Goal: Information Seeking & Learning: Learn about a topic

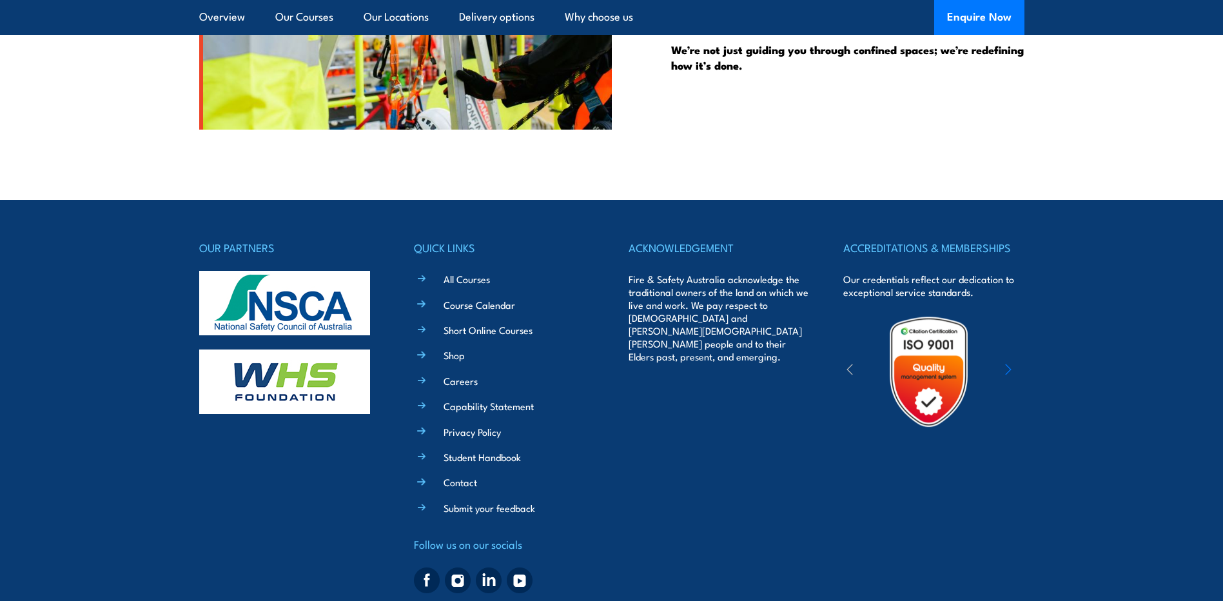
scroll to position [3372, 0]
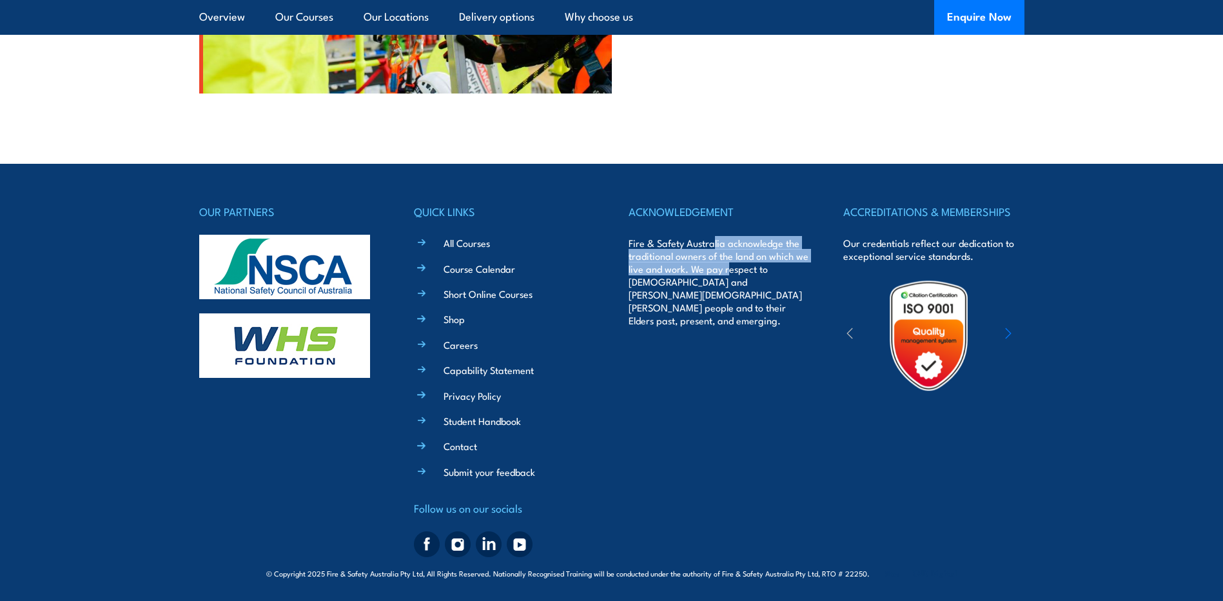
drag, startPoint x: 715, startPoint y: 242, endPoint x: 730, endPoint y: 266, distance: 28.1
click at [730, 266] on p "Fire & Safety Australia acknowledge the traditional owners of the land on which…" at bounding box center [719, 282] width 181 height 90
drag, startPoint x: 730, startPoint y: 266, endPoint x: 681, endPoint y: 283, distance: 51.8
click at [684, 281] on p "Fire & Safety Australia acknowledge the traditional owners of the land on which…" at bounding box center [719, 282] width 181 height 90
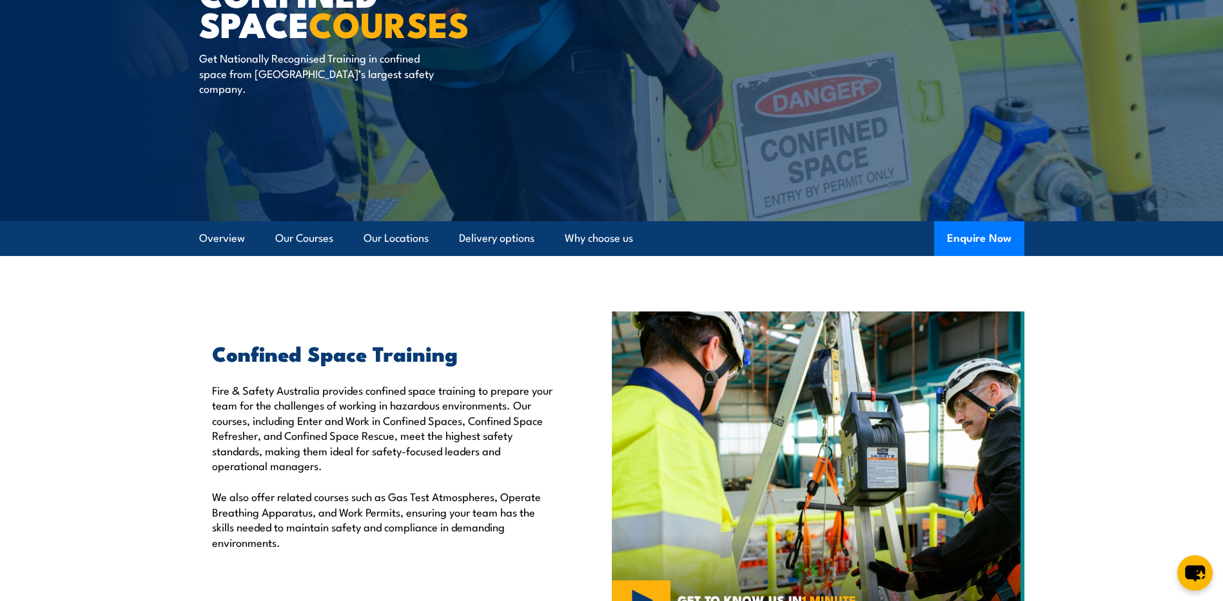
scroll to position [0, 0]
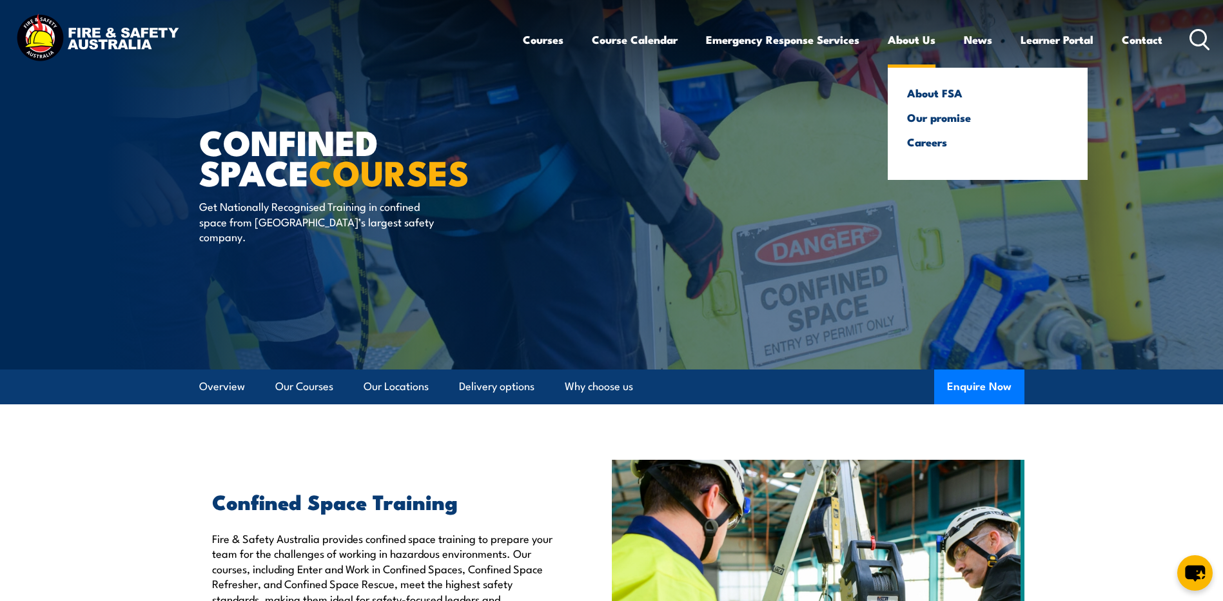
click at [926, 41] on link "About Us" at bounding box center [912, 40] width 48 height 34
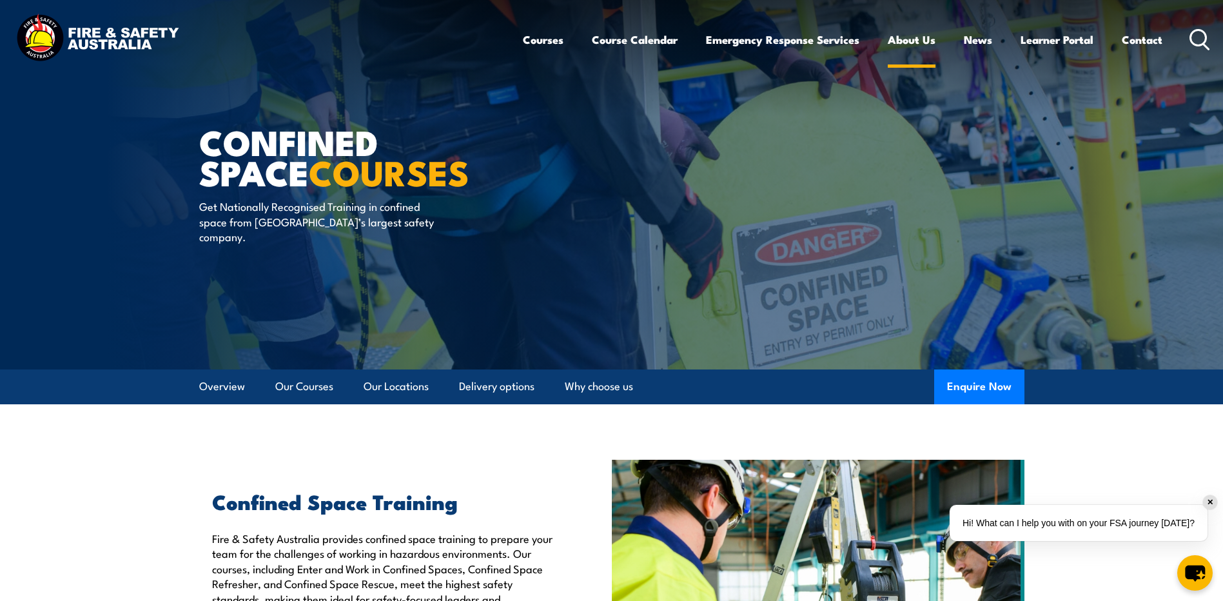
click at [913, 43] on link "About Us" at bounding box center [912, 40] width 48 height 34
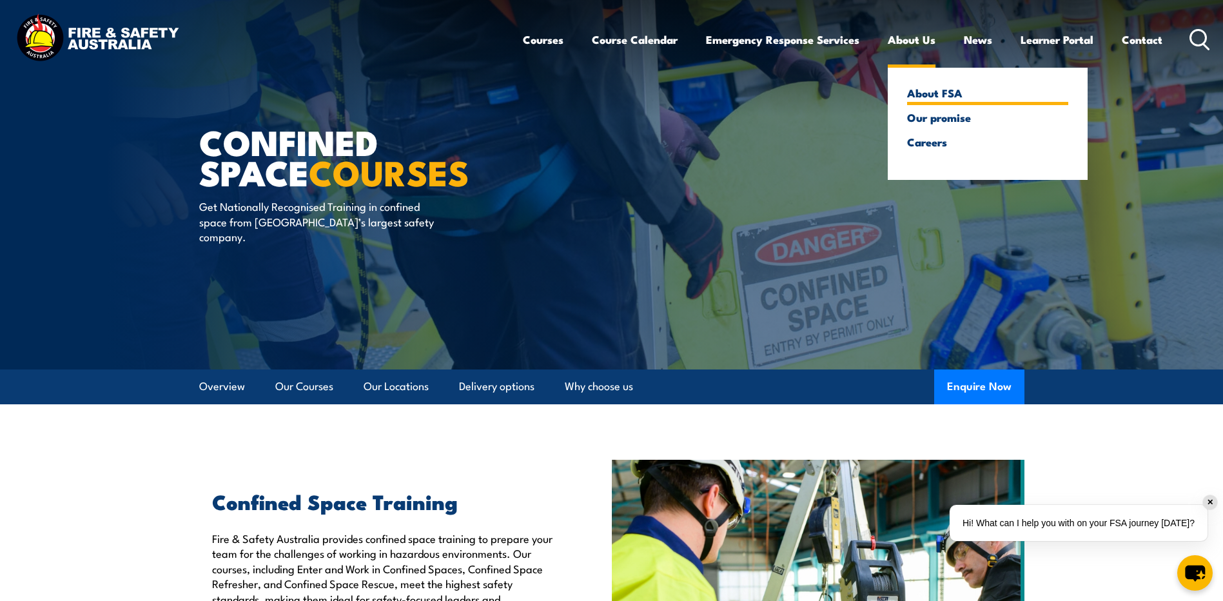
click at [935, 95] on link "About FSA" at bounding box center [987, 93] width 161 height 12
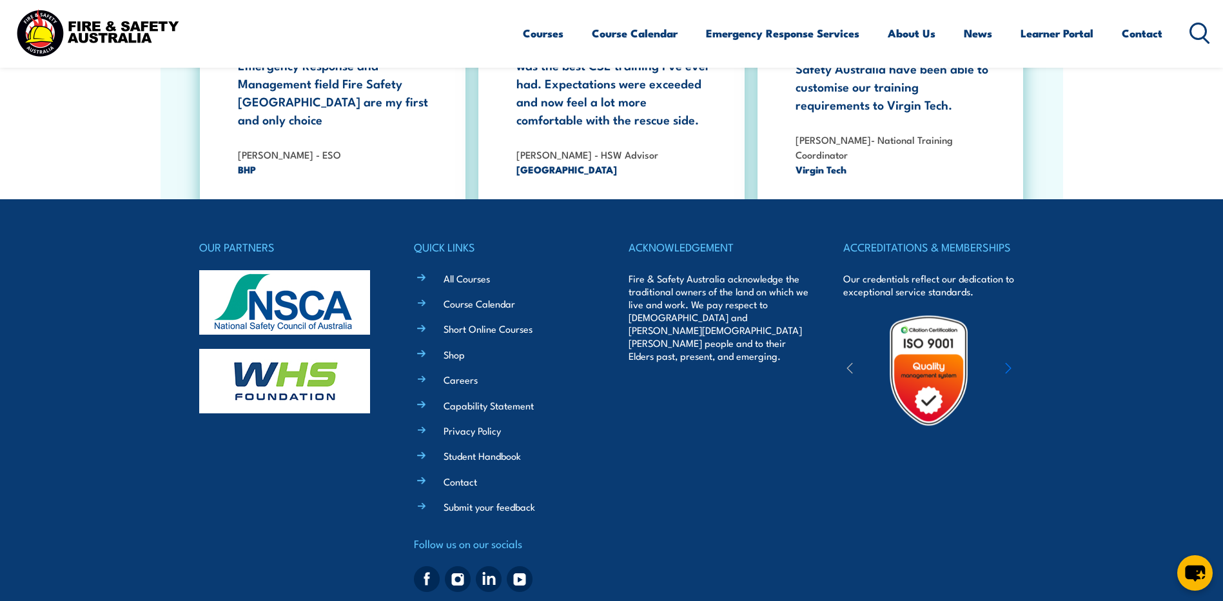
scroll to position [4195, 0]
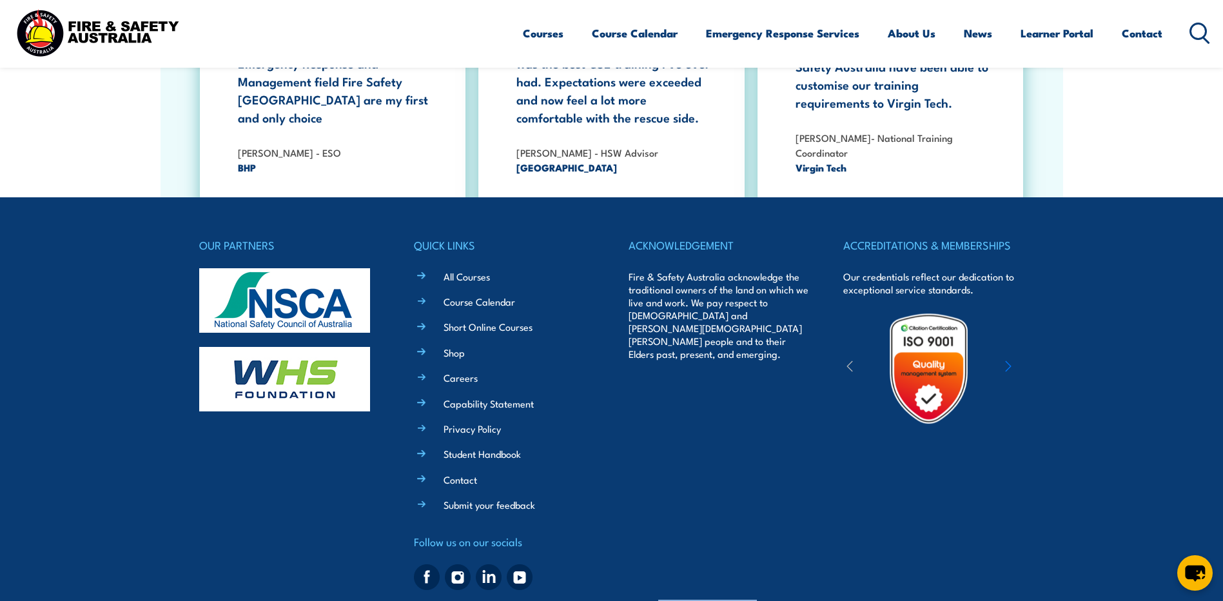
drag, startPoint x: 658, startPoint y: 572, endPoint x: 757, endPoint y: 572, distance: 99.3
click at [757, 600] on span "© Copyright 2025 Fire & Safety Australia Pty Ltd, All Rights Reserved. National…" at bounding box center [611, 606] width 690 height 12
drag, startPoint x: 757, startPoint y: 572, endPoint x: 805, endPoint y: 571, distance: 47.7
click at [773, 600] on span "© Copyright 2025 Fire & Safety Australia Pty Ltd, All Rights Reserved. National…" at bounding box center [611, 606] width 690 height 12
drag, startPoint x: 823, startPoint y: 572, endPoint x: 879, endPoint y: 572, distance: 56.7
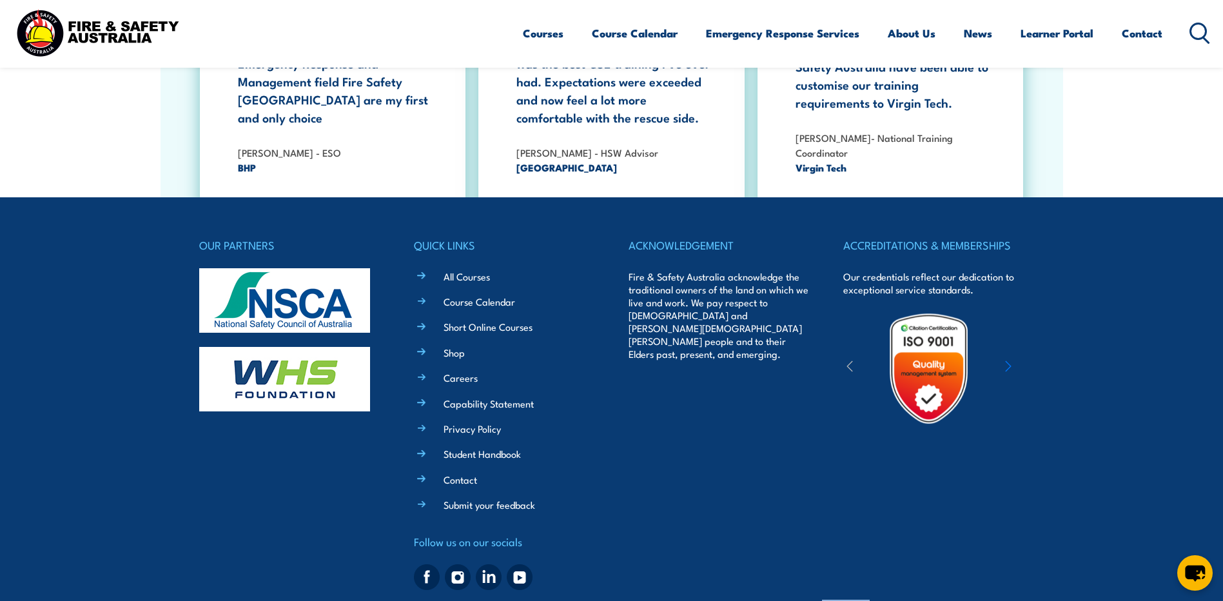
click at [879, 600] on span "© Copyright 2025 Fire & Safety Australia Pty Ltd, All Rights Reserved. National…" at bounding box center [611, 606] width 690 height 12
drag, startPoint x: 879, startPoint y: 572, endPoint x: 861, endPoint y: 572, distance: 18.7
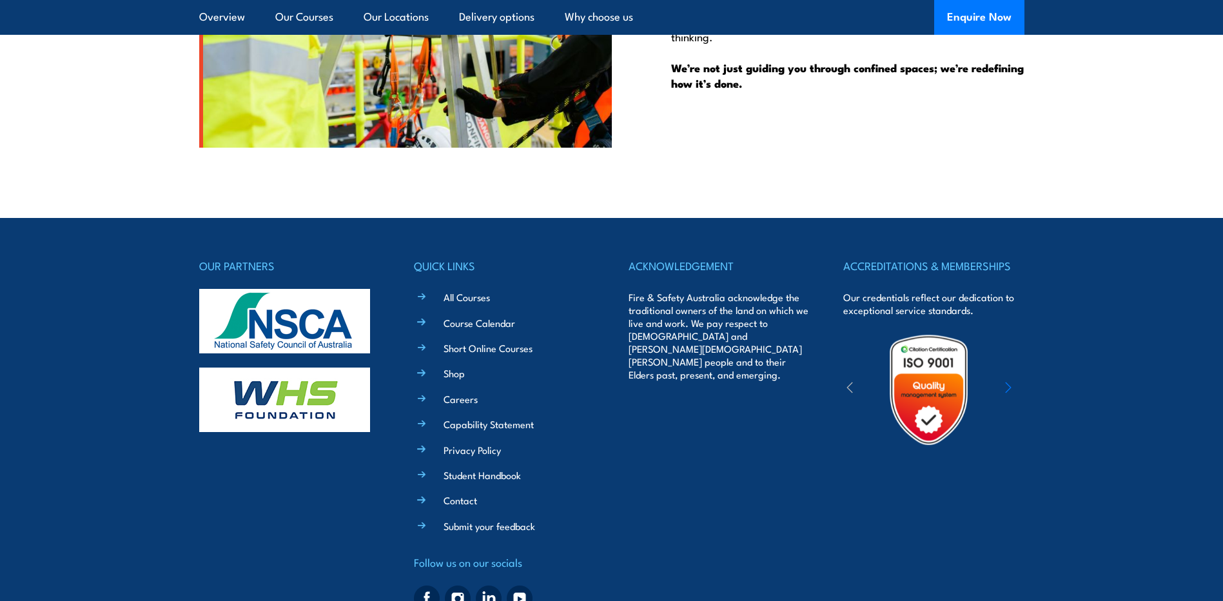
scroll to position [3372, 0]
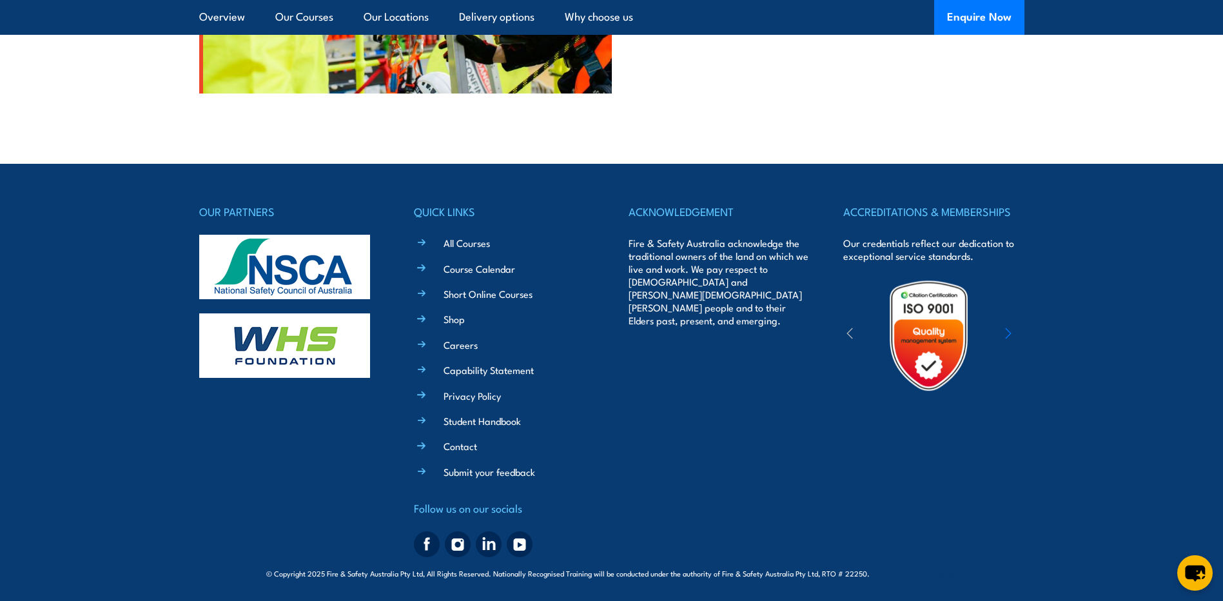
click at [627, 316] on div "OUR PARTNERS QUICK LINKS All Courses Course Calendar Short Online Courses Shop …" at bounding box center [611, 381] width 825 height 359
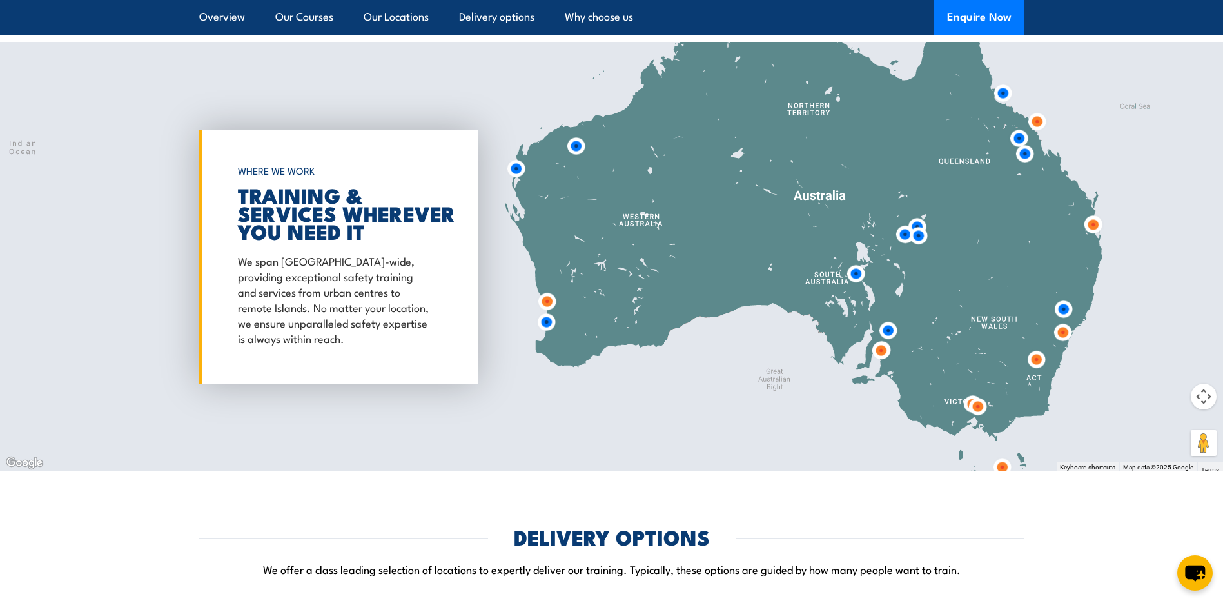
scroll to position [1760, 0]
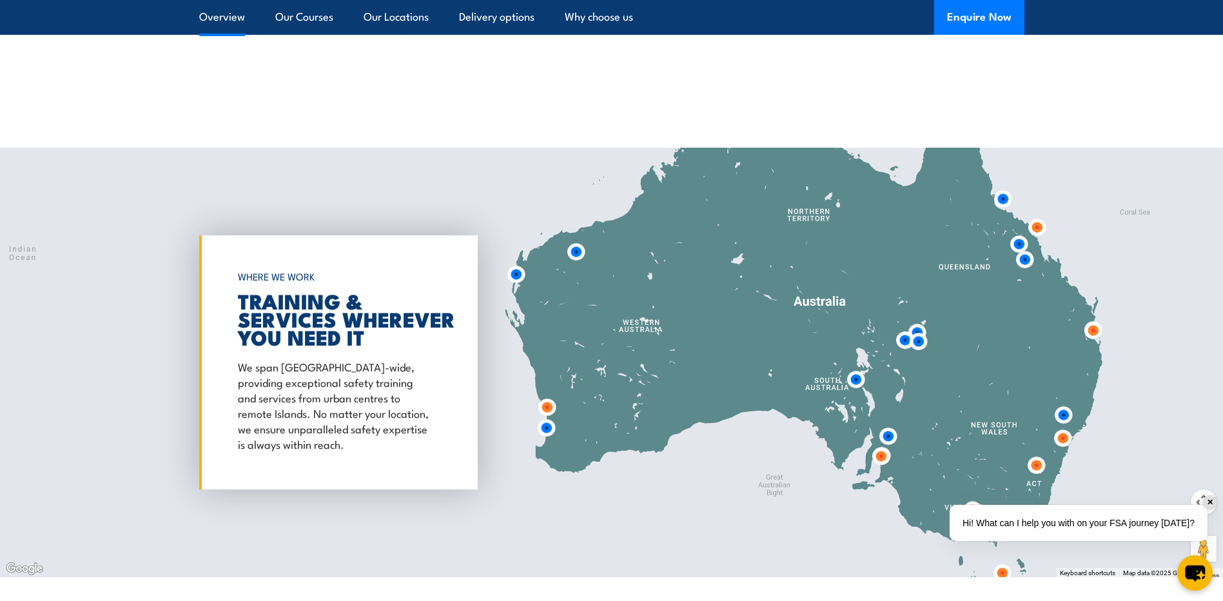
click at [232, 15] on link "Overview" at bounding box center [222, 17] width 46 height 34
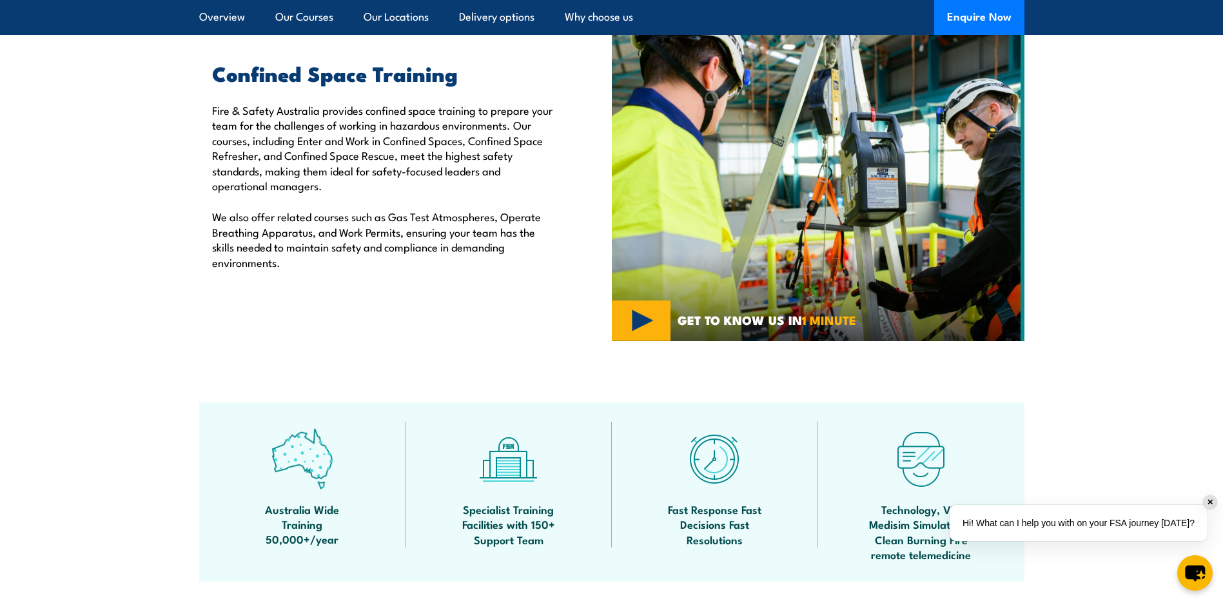
scroll to position [324, 0]
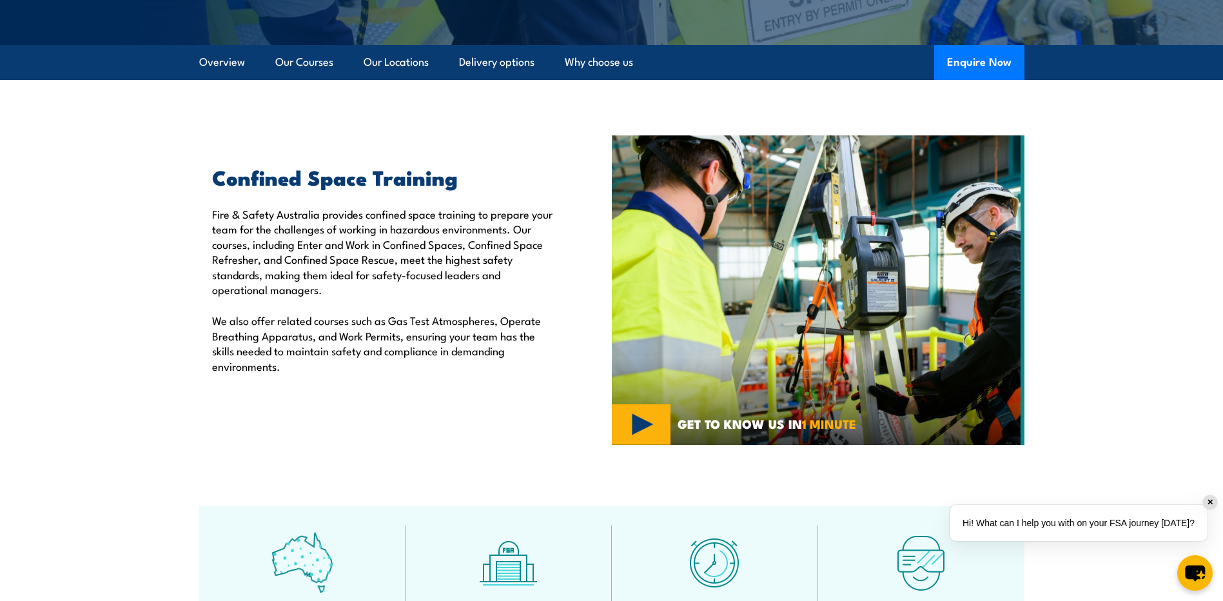
drag, startPoint x: 433, startPoint y: 335, endPoint x: 438, endPoint y: 319, distance: 16.1
click at [433, 334] on p "We also offer related courses such as Gas Test Atmospheres, Operate Breathing A…" at bounding box center [382, 343] width 340 height 61
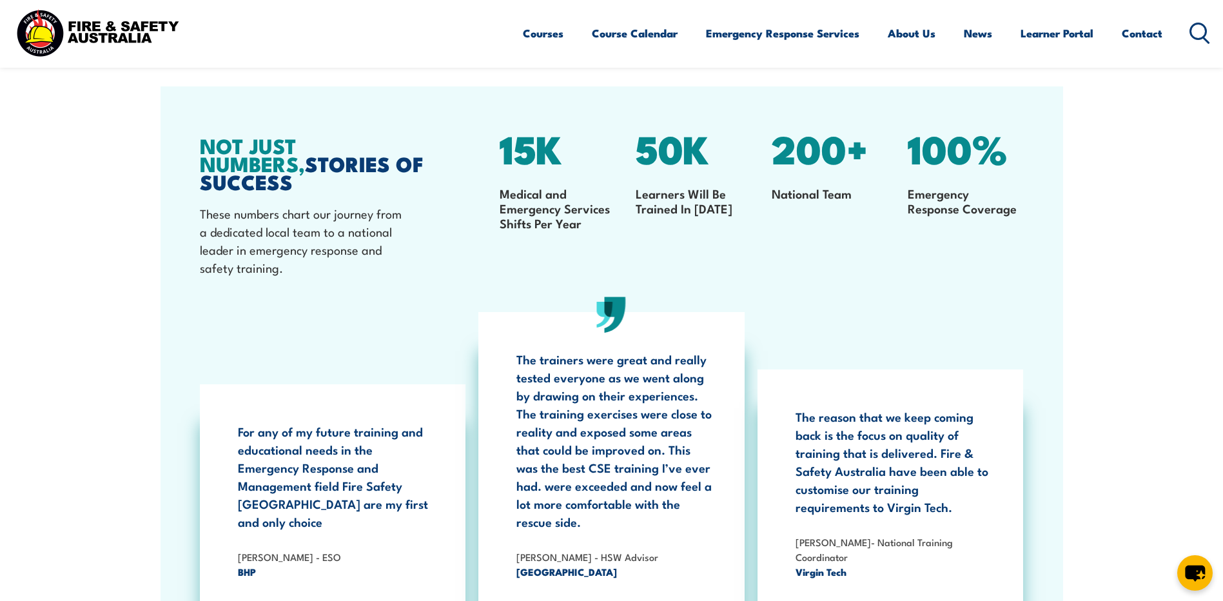
scroll to position [2871, 0]
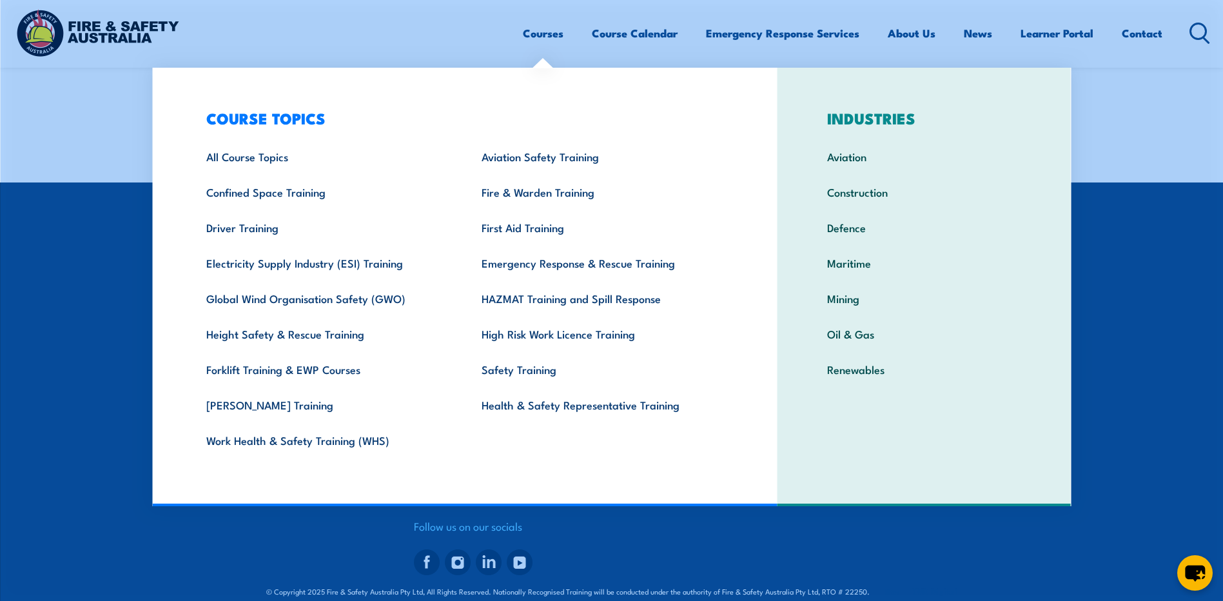
click at [99, 323] on footer "OUR PARTNERS QUICK LINKS All Courses Course Calendar Short Online Courses Shop …" at bounding box center [611, 400] width 1223 height 436
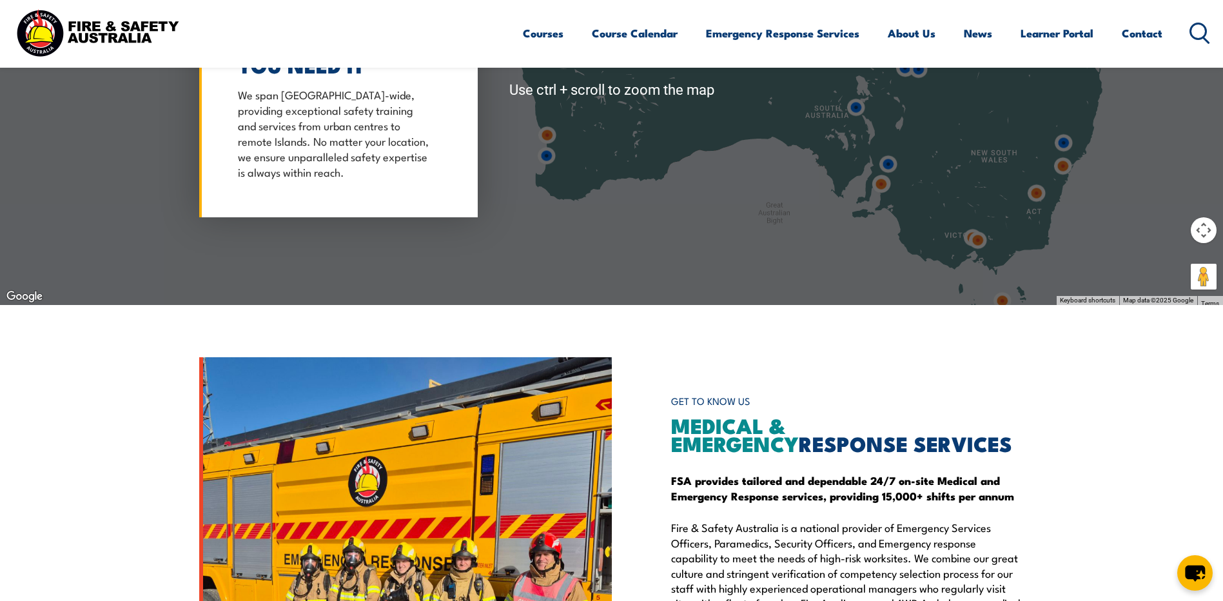
scroll to position [1646, 0]
